Goal: Transaction & Acquisition: Purchase product/service

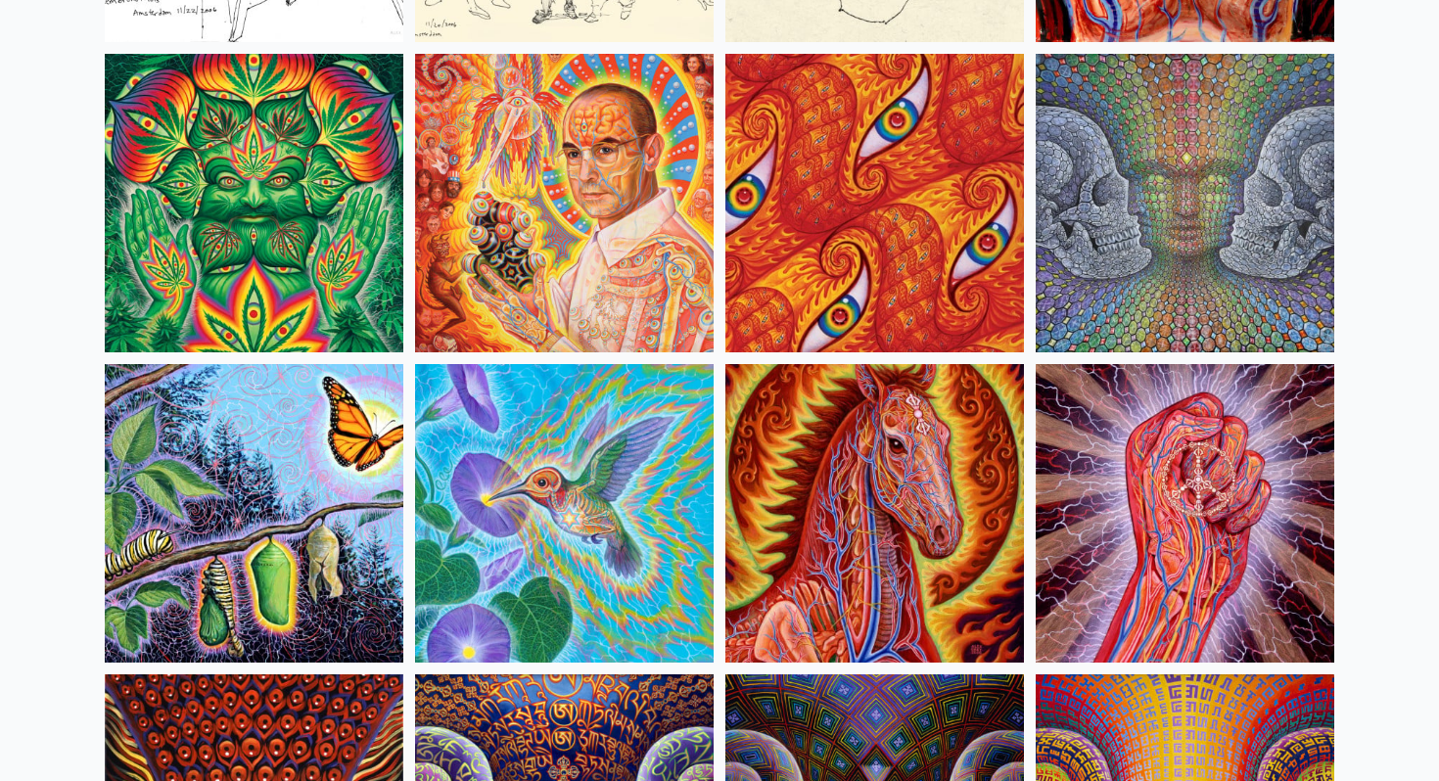
scroll to position [9476, 0]
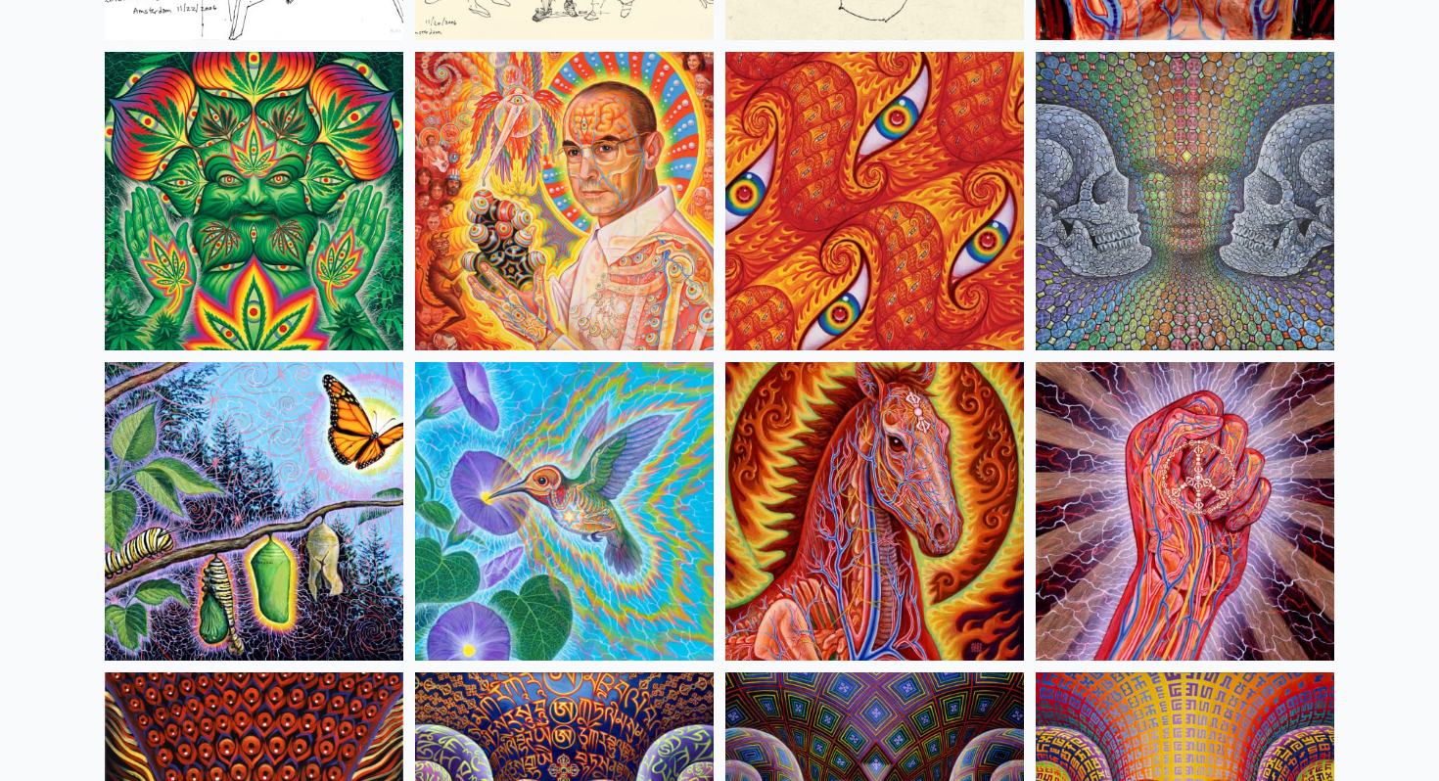
click at [547, 489] on img at bounding box center [564, 511] width 299 height 299
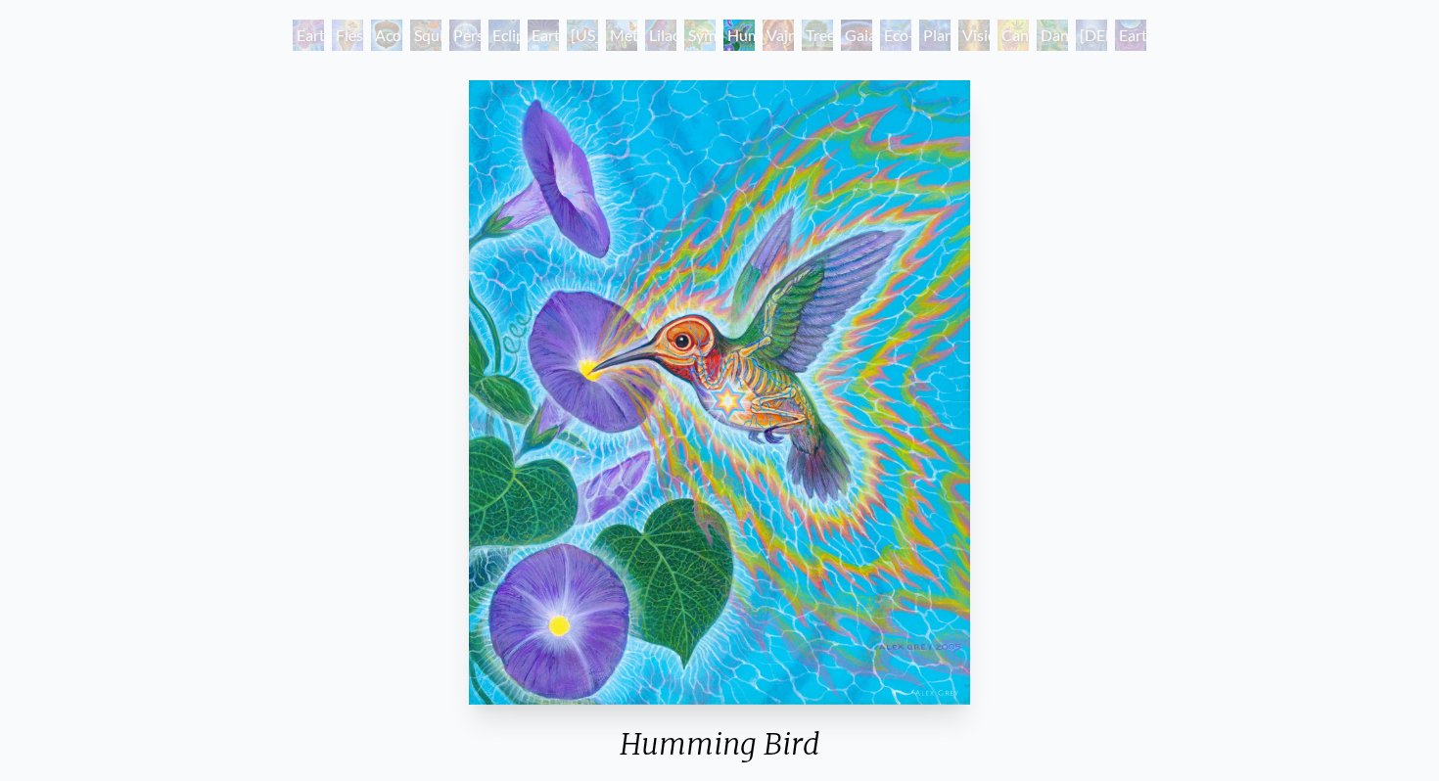
scroll to position [99, 0]
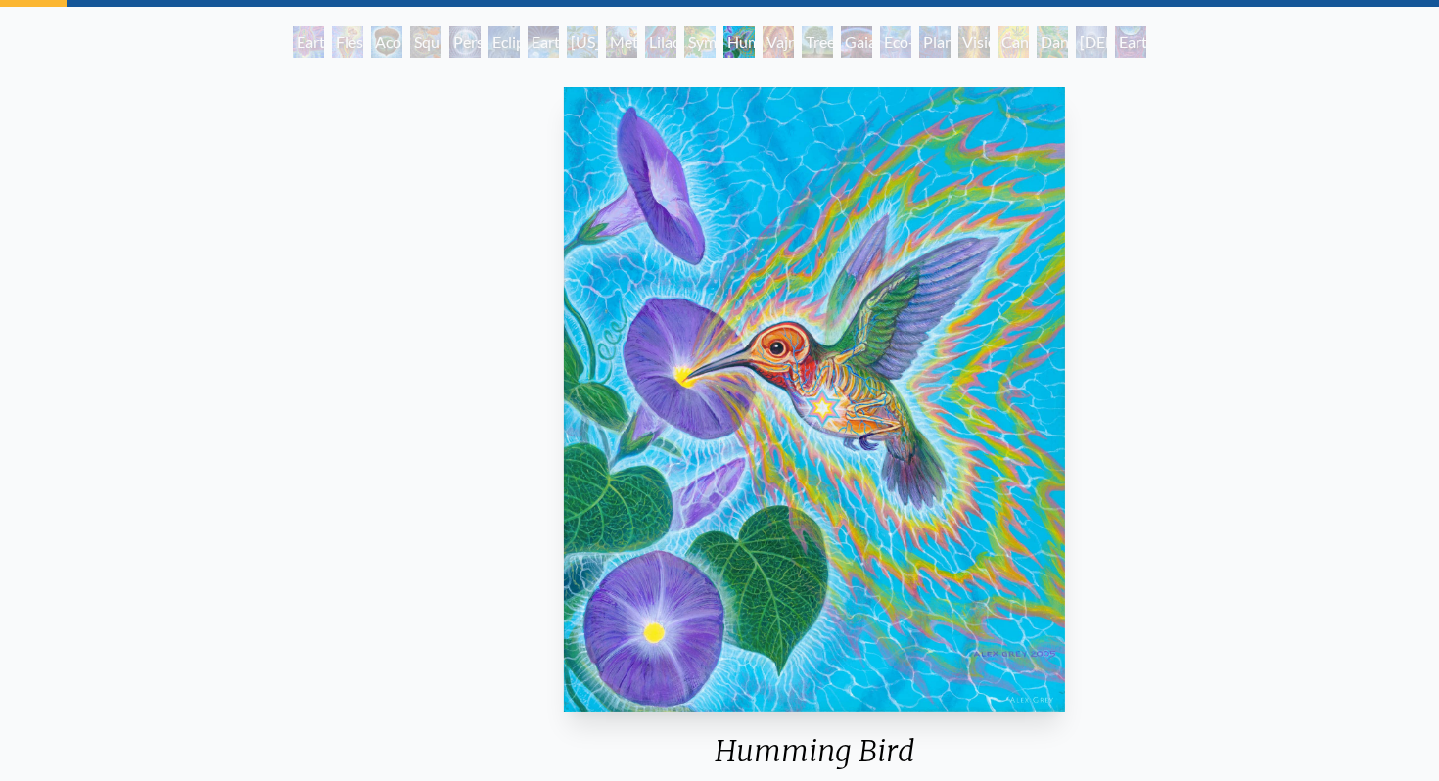
click at [564, 203] on img "12 / 22" at bounding box center [814, 399] width 501 height 625
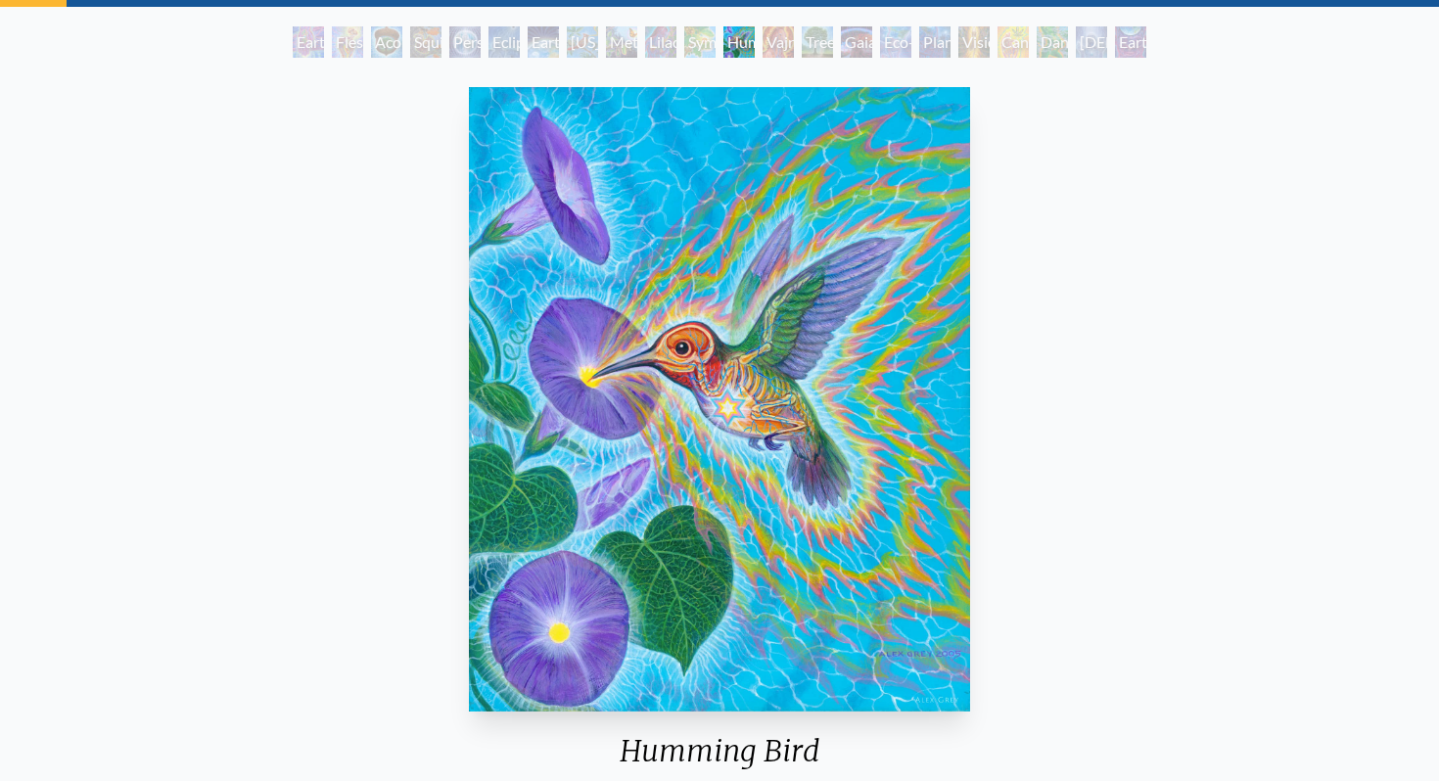
click at [683, 264] on img "12 / 22" at bounding box center [719, 399] width 501 height 625
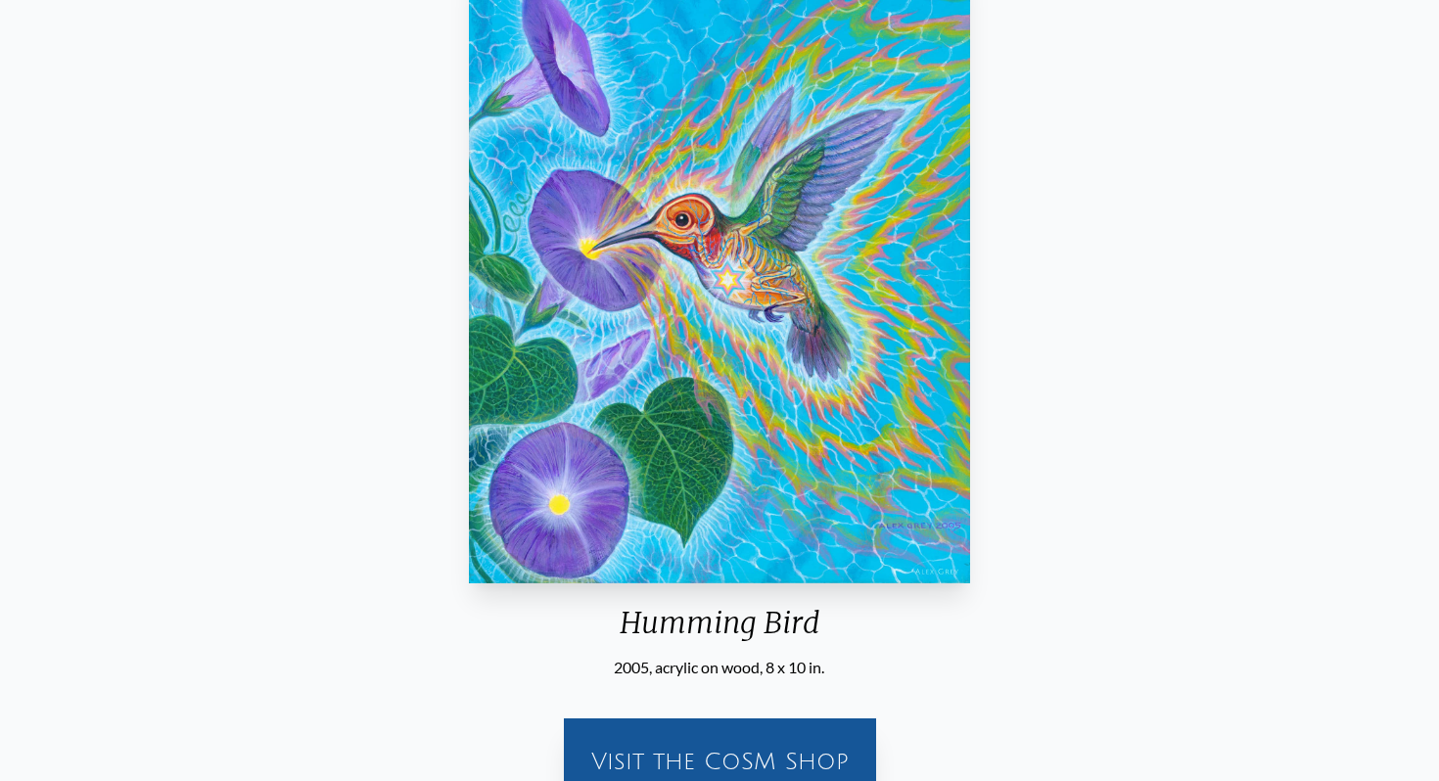
scroll to position [509, 0]
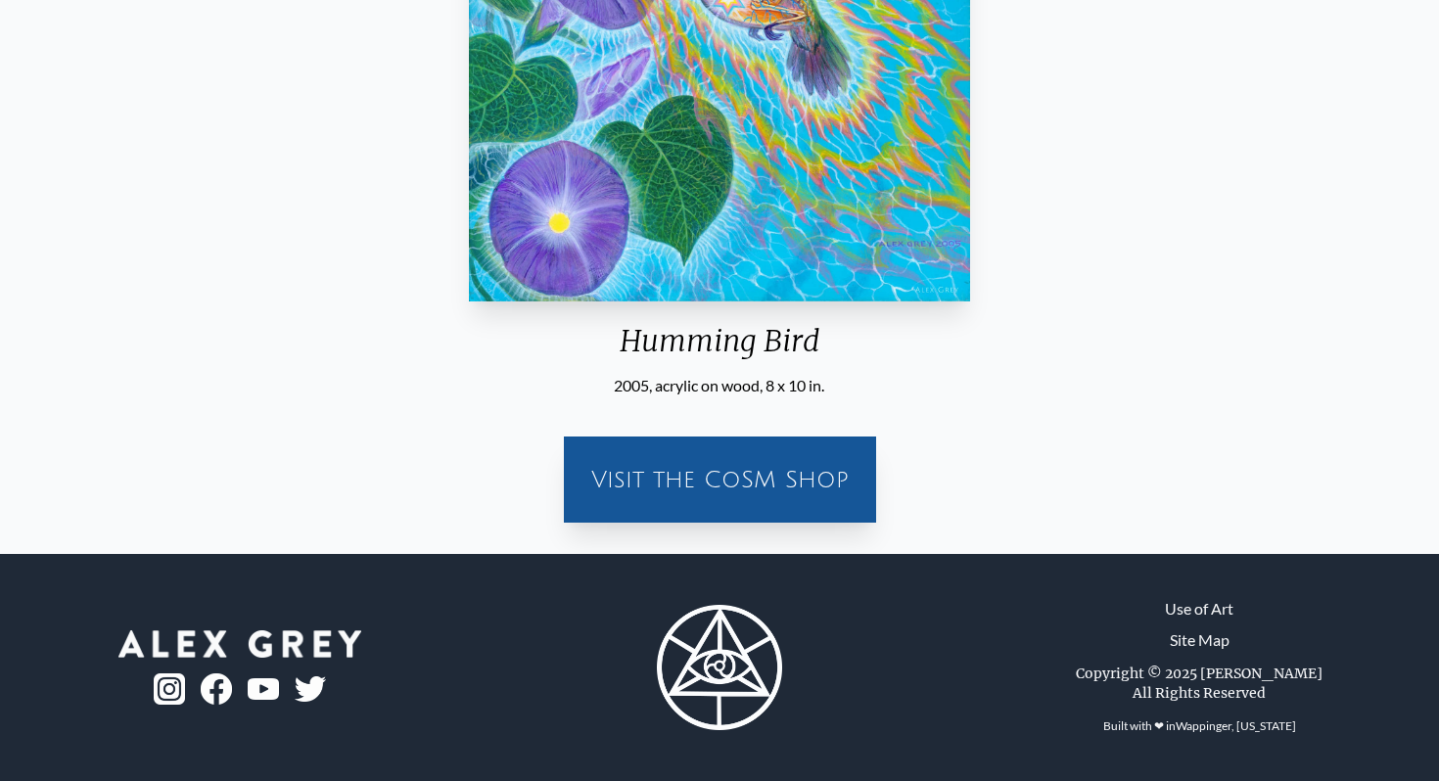
click at [688, 483] on div "Visit the CoSM Shop" at bounding box center [720, 479] width 289 height 63
